Goal: Information Seeking & Learning: Compare options

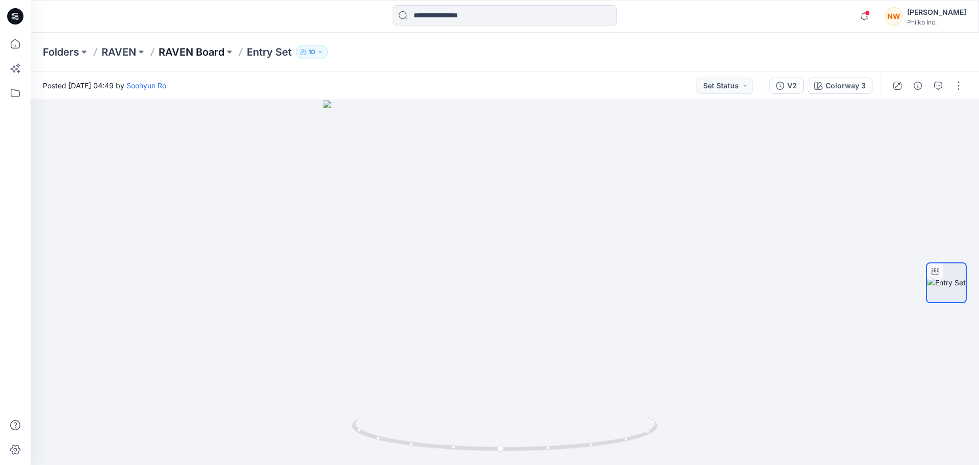
click at [183, 54] on p "RAVEN Board" at bounding box center [192, 52] width 66 height 14
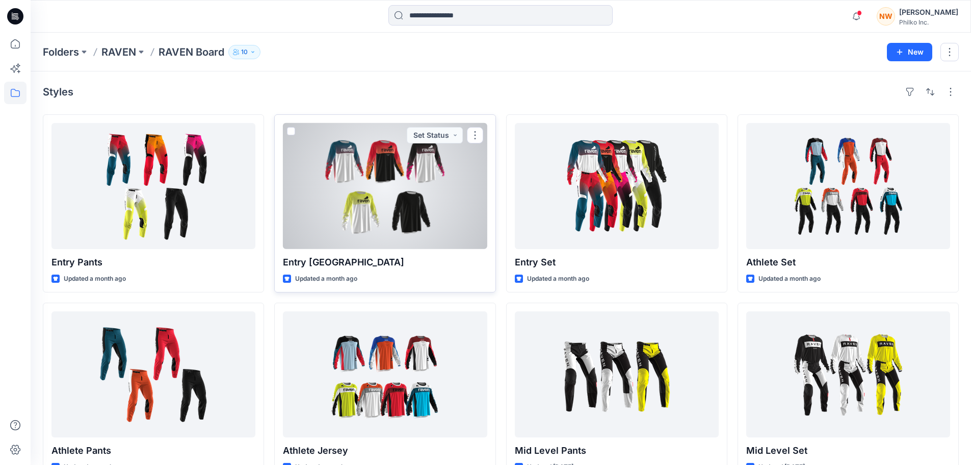
click at [418, 187] on div at bounding box center [385, 186] width 204 height 126
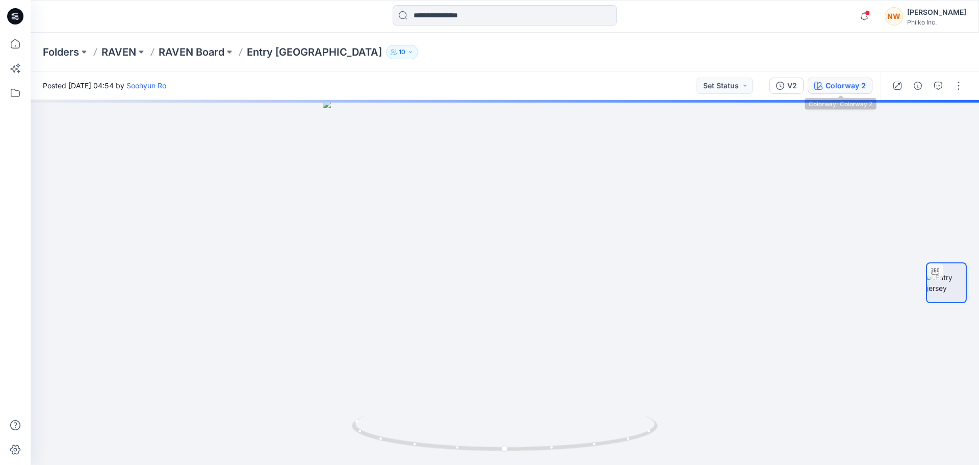
click at [848, 88] on div "Colorway 2" at bounding box center [846, 85] width 40 height 11
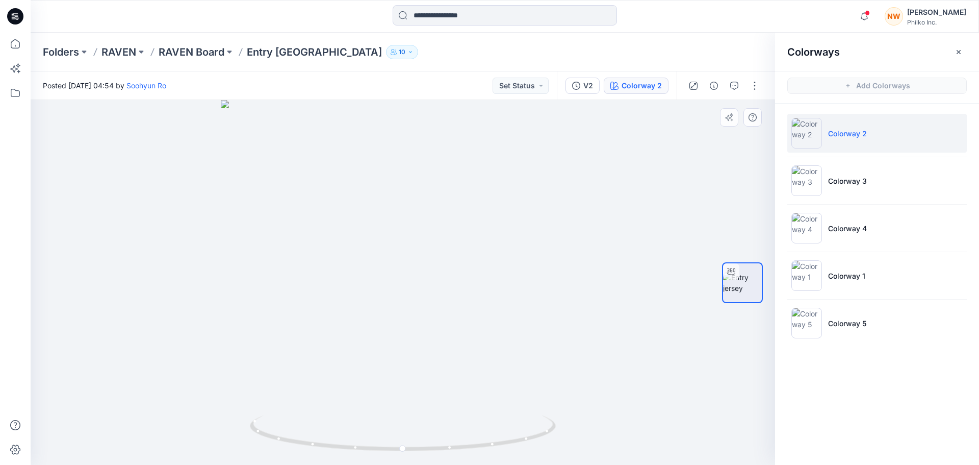
drag, startPoint x: 372, startPoint y: 245, endPoint x: 380, endPoint y: 288, distance: 43.5
click at [879, 233] on li "Colorway 4" at bounding box center [876, 228] width 179 height 39
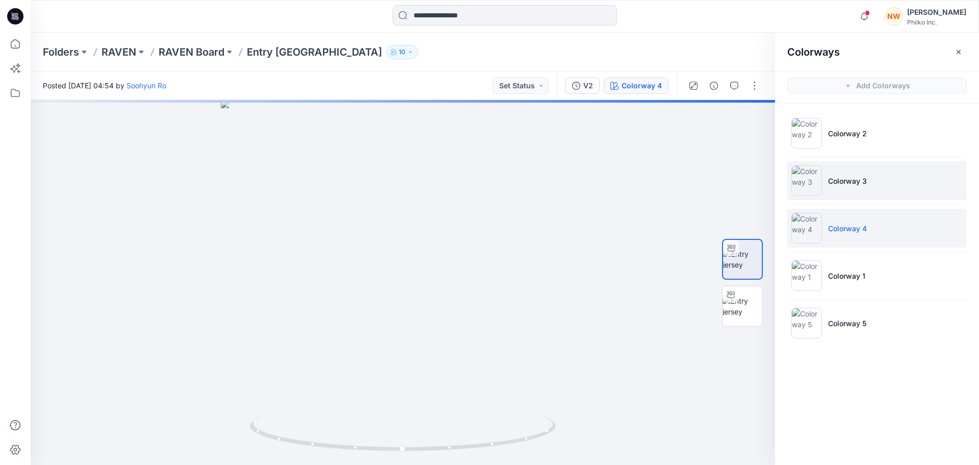
click at [880, 186] on li "Colorway 3" at bounding box center [876, 180] width 179 height 39
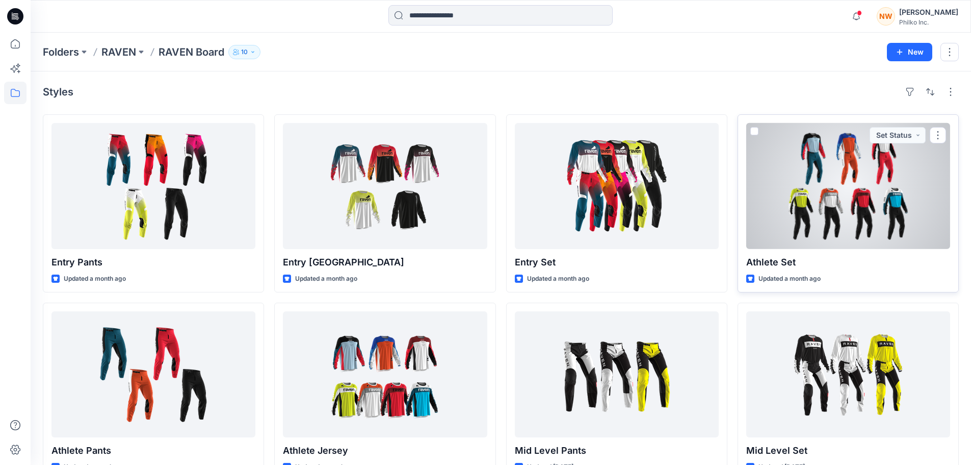
click at [823, 187] on div at bounding box center [849, 186] width 204 height 126
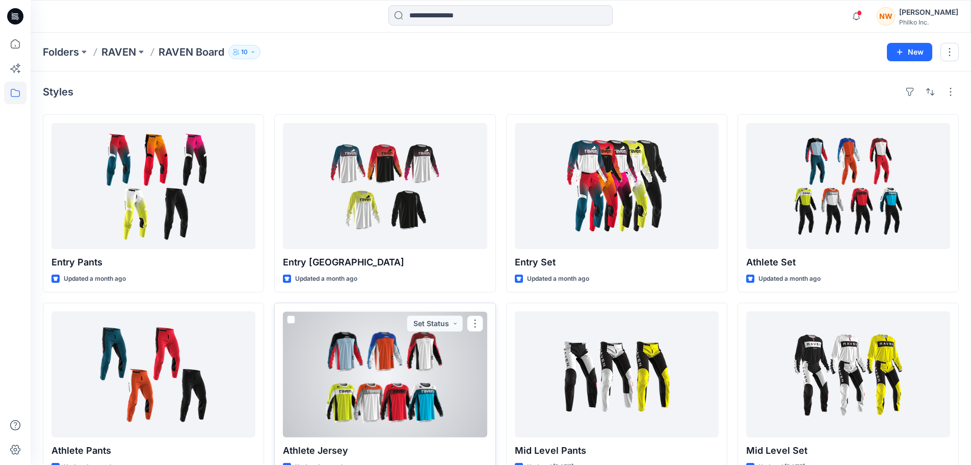
click at [441, 383] on div at bounding box center [385, 374] width 204 height 126
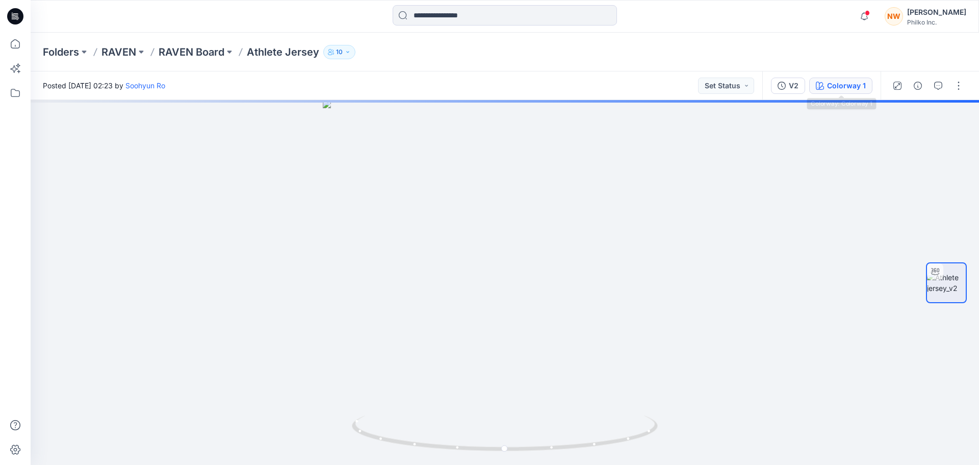
click at [829, 90] on div "Colorway 1" at bounding box center [846, 85] width 39 height 11
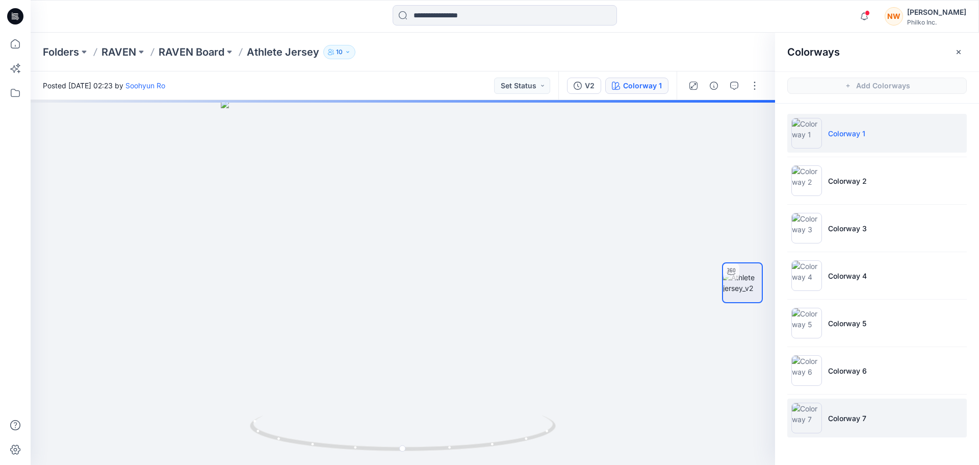
click at [871, 414] on li "Colorway 7" at bounding box center [876, 417] width 179 height 39
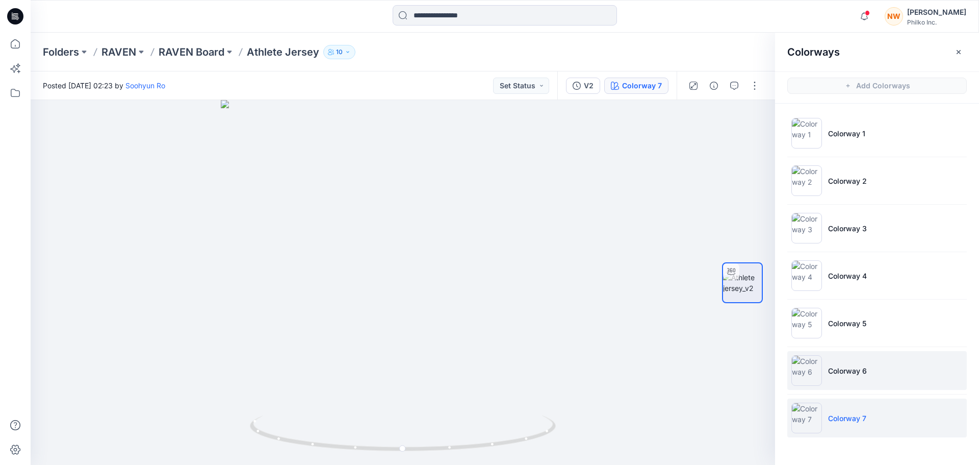
click at [882, 380] on li "Colorway 6" at bounding box center [876, 370] width 179 height 39
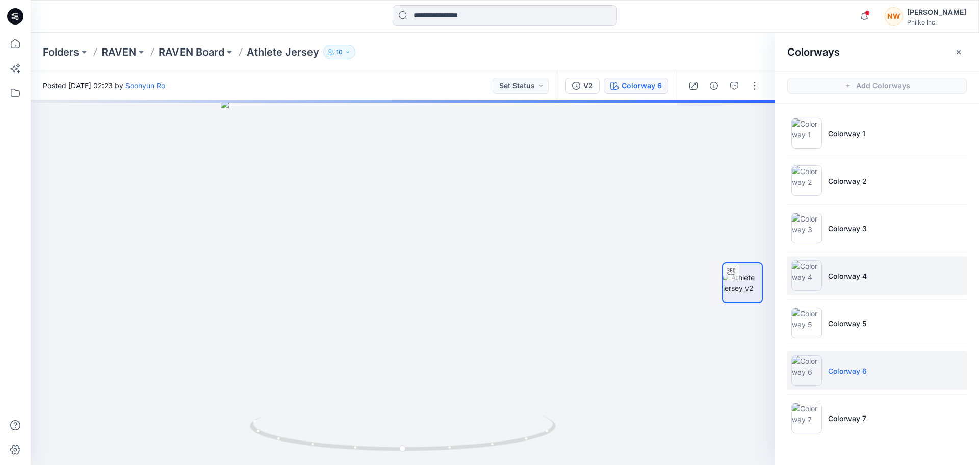
click at [889, 278] on li "Colorway 4" at bounding box center [876, 275] width 179 height 39
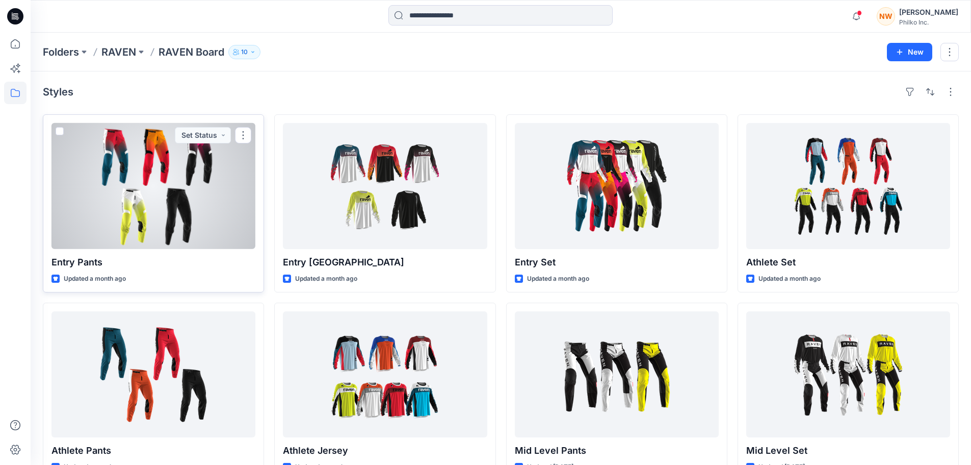
click at [160, 195] on div at bounding box center [154, 186] width 204 height 126
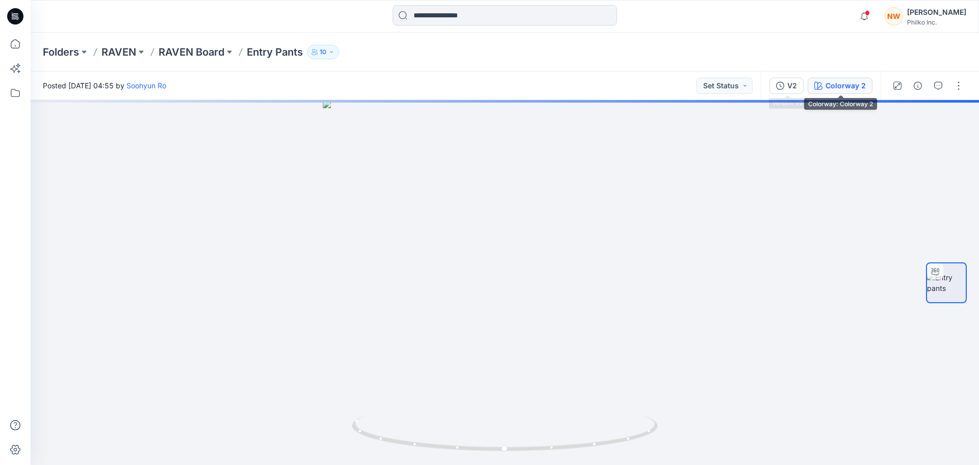
click at [833, 90] on div "Colorway 2" at bounding box center [846, 85] width 40 height 11
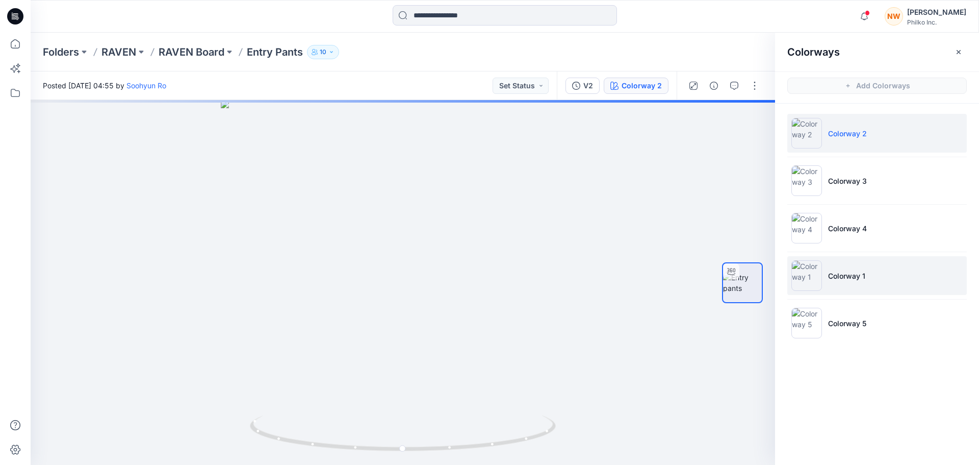
click at [871, 270] on li "Colorway 1" at bounding box center [876, 275] width 179 height 39
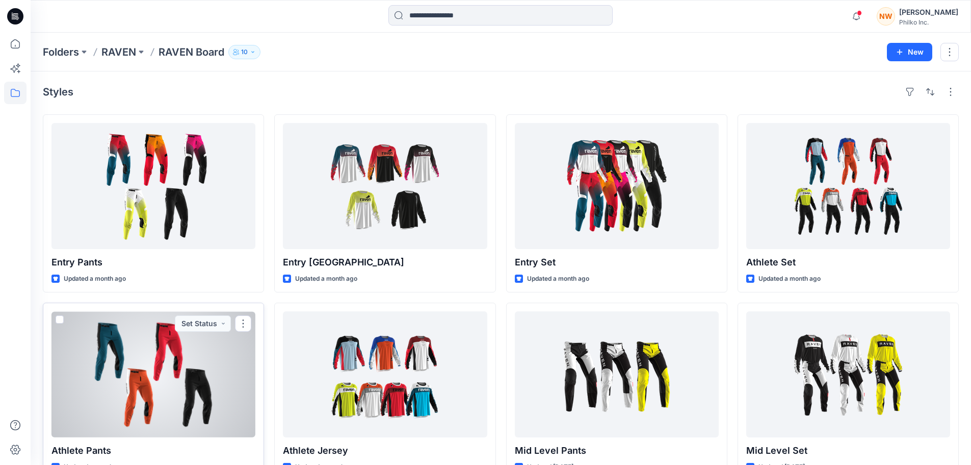
click at [208, 370] on div at bounding box center [154, 374] width 204 height 126
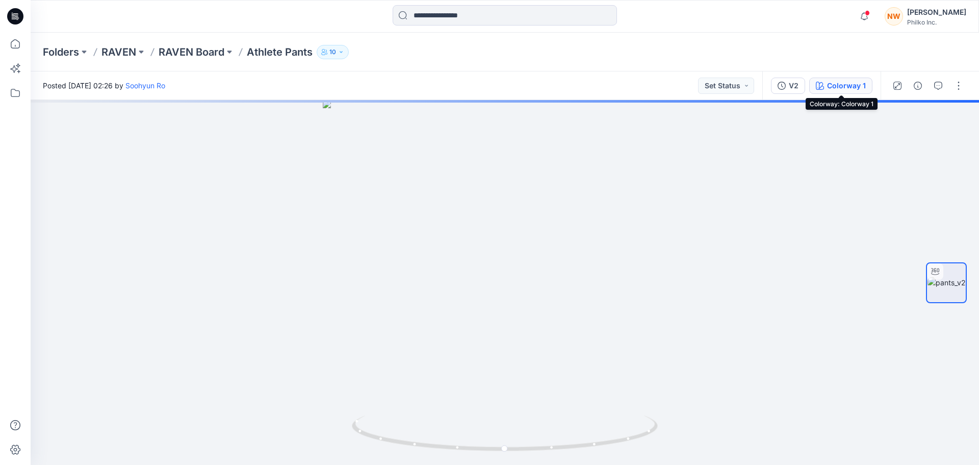
click at [837, 88] on div "Colorway 1" at bounding box center [846, 85] width 39 height 11
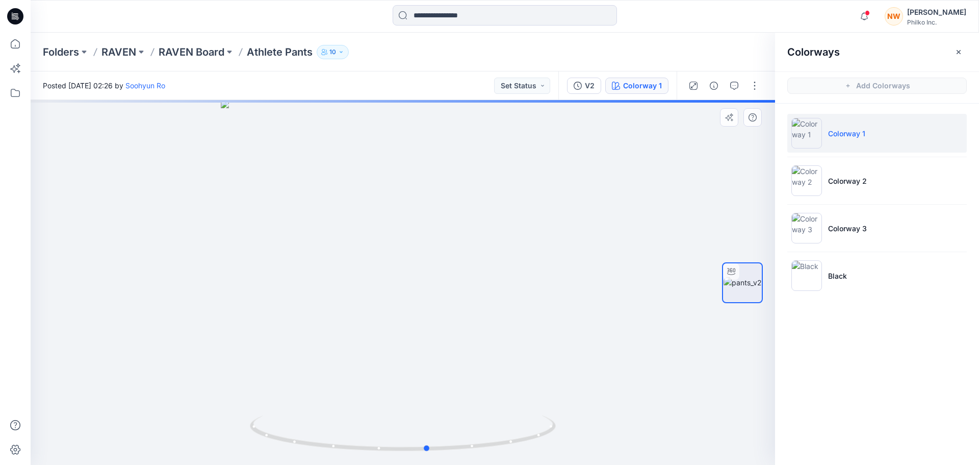
drag, startPoint x: 490, startPoint y: 294, endPoint x: 510, endPoint y: 296, distance: 21.1
click at [510, 296] on div at bounding box center [403, 282] width 745 height 365
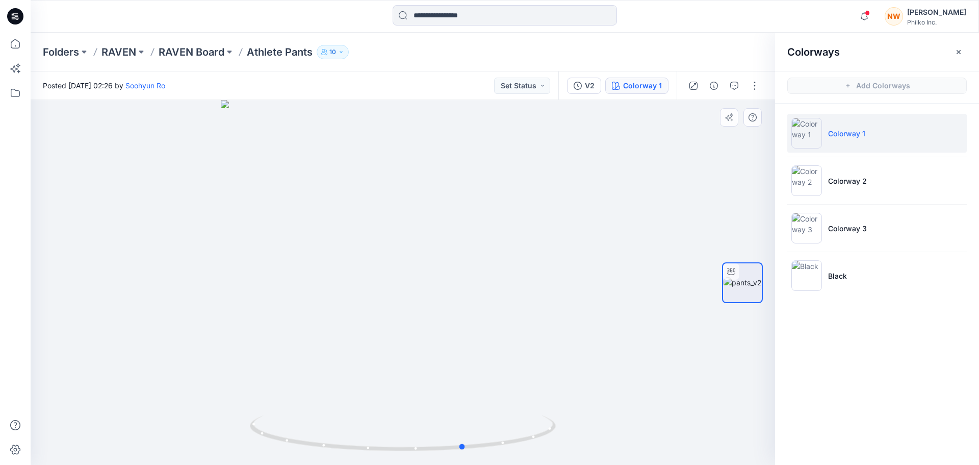
drag, startPoint x: 465, startPoint y: 292, endPoint x: 501, endPoint y: 296, distance: 36.9
click at [501, 296] on div at bounding box center [403, 282] width 745 height 365
click at [890, 229] on li "Colorway 3" at bounding box center [876, 228] width 179 height 39
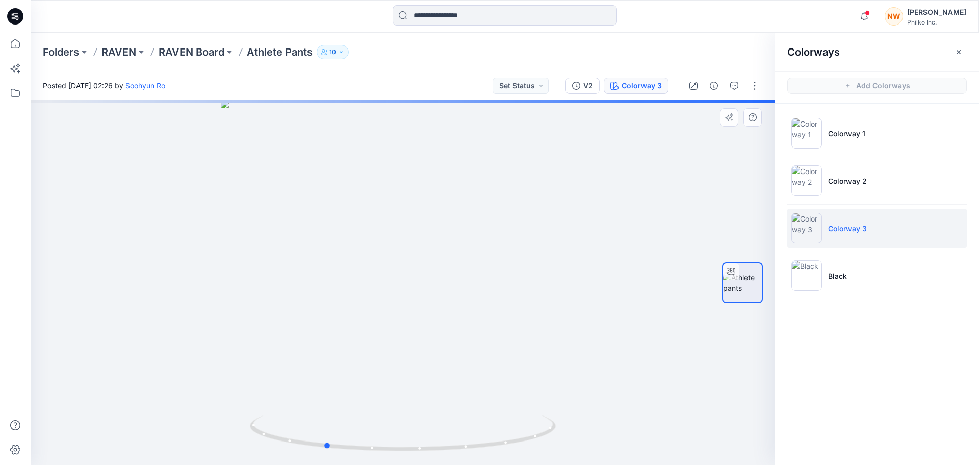
drag, startPoint x: 451, startPoint y: 268, endPoint x: 389, endPoint y: 263, distance: 62.9
click at [389, 263] on div at bounding box center [403, 282] width 745 height 365
